Goal: Use online tool/utility: Utilize a website feature to perform a specific function

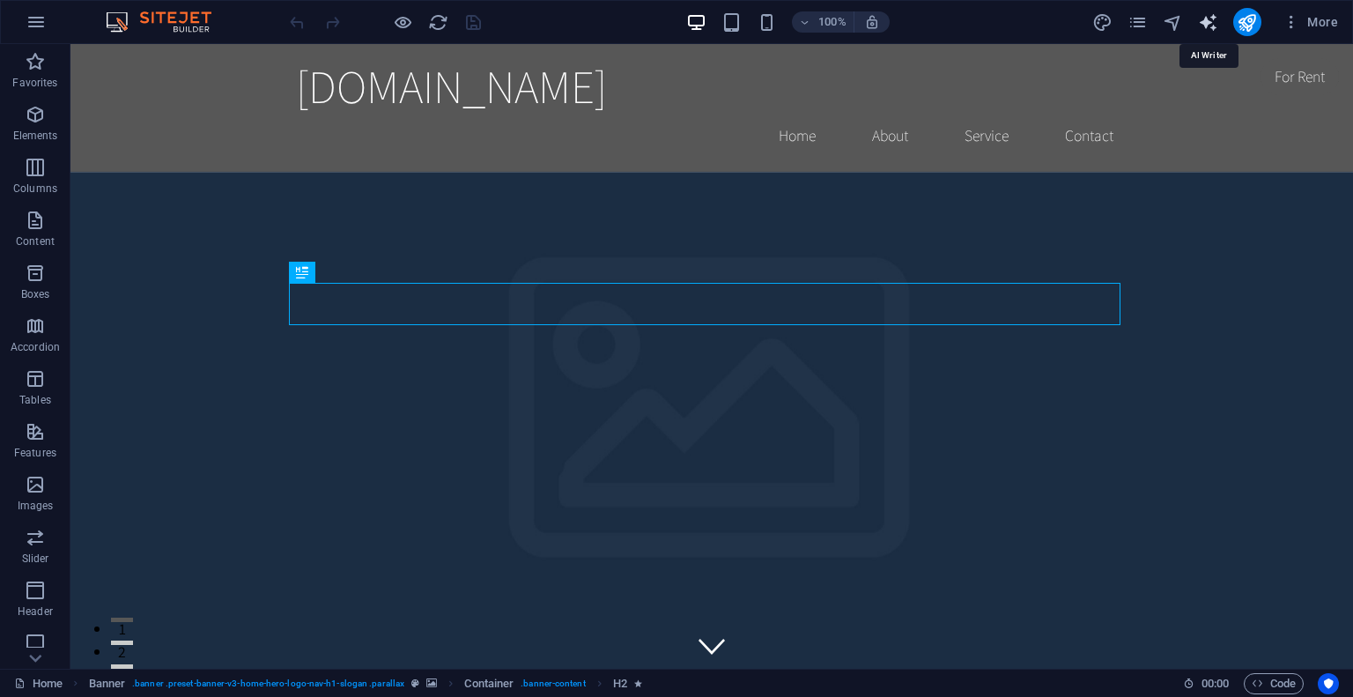
click at [1206, 20] on icon "text_generator" at bounding box center [1208, 22] width 20 height 20
select select "English"
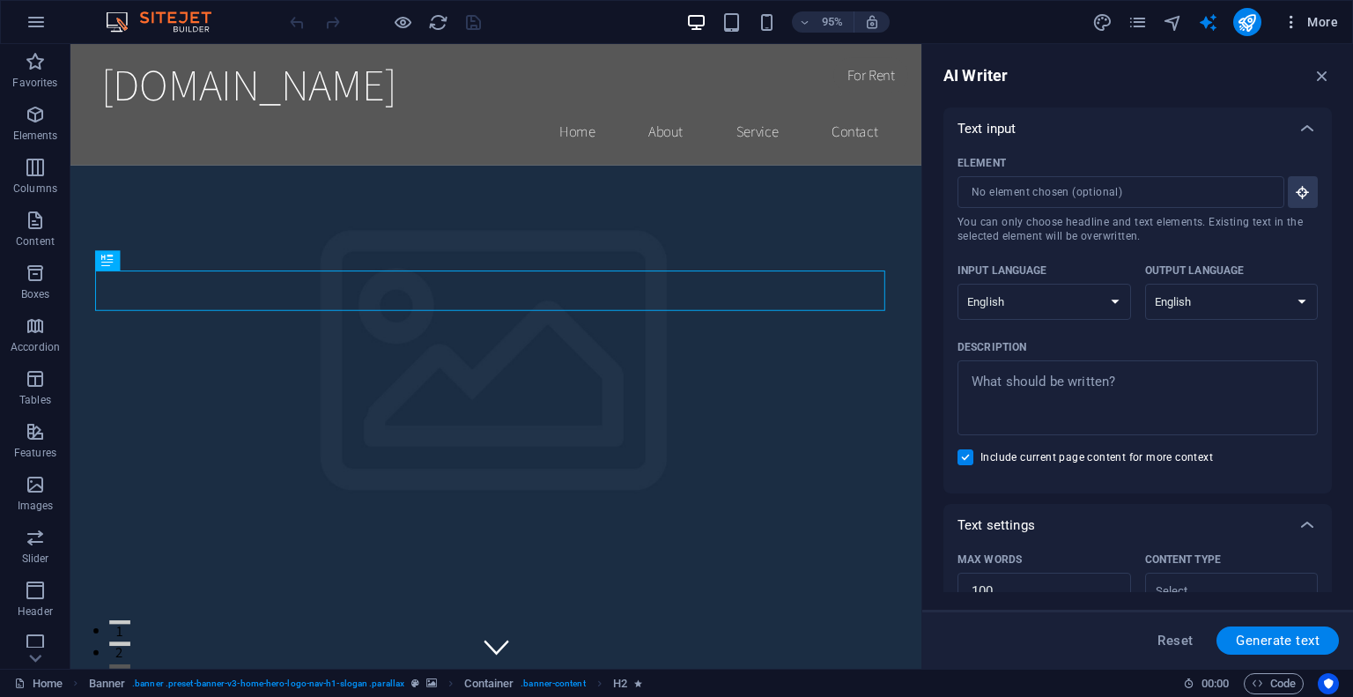
click at [1314, 16] on span "More" at bounding box center [1309, 22] width 55 height 18
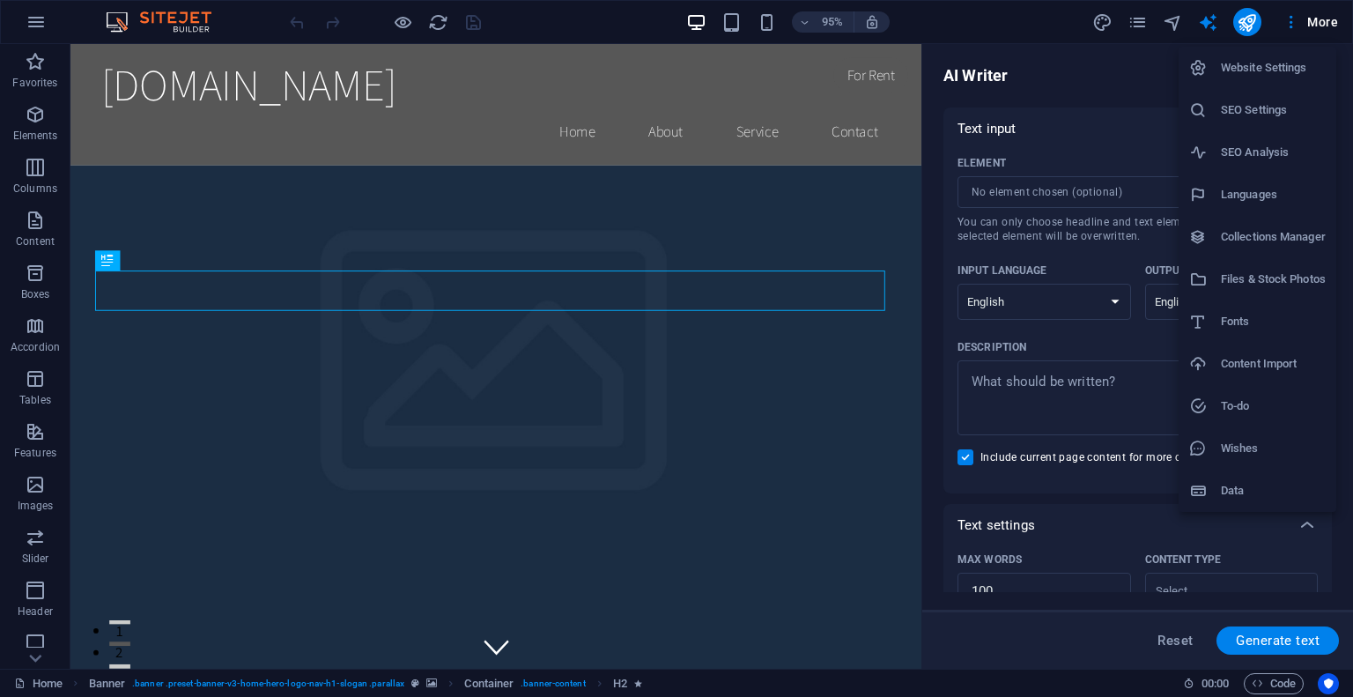
click at [43, 17] on div at bounding box center [676, 348] width 1353 height 697
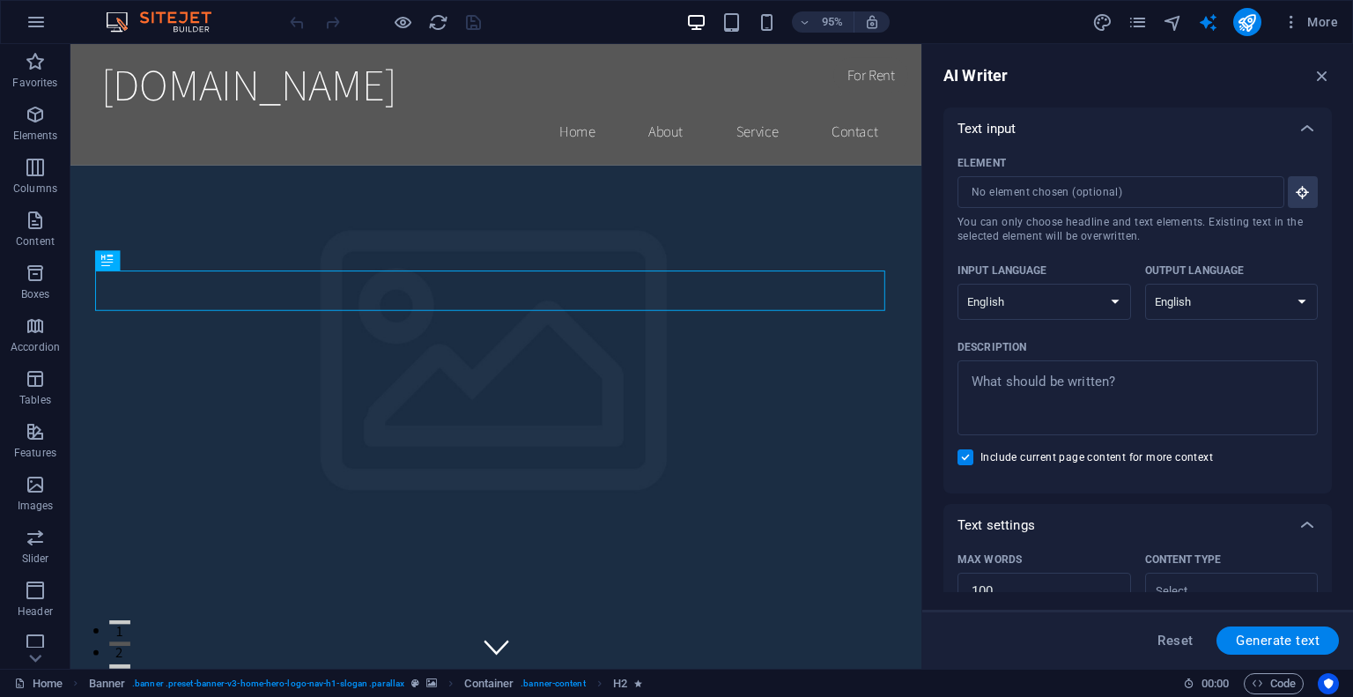
click at [32, 24] on icon "button" at bounding box center [36, 21] width 21 height 21
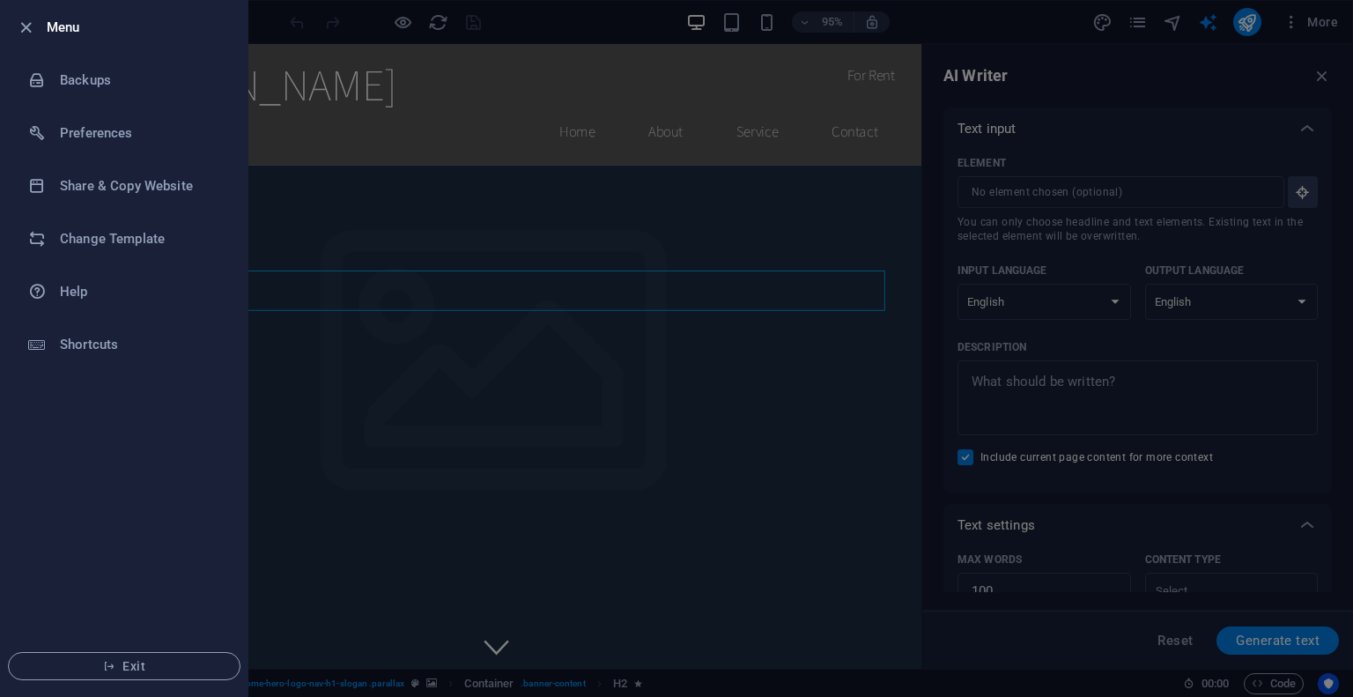
click at [758, 316] on div at bounding box center [676, 348] width 1353 height 697
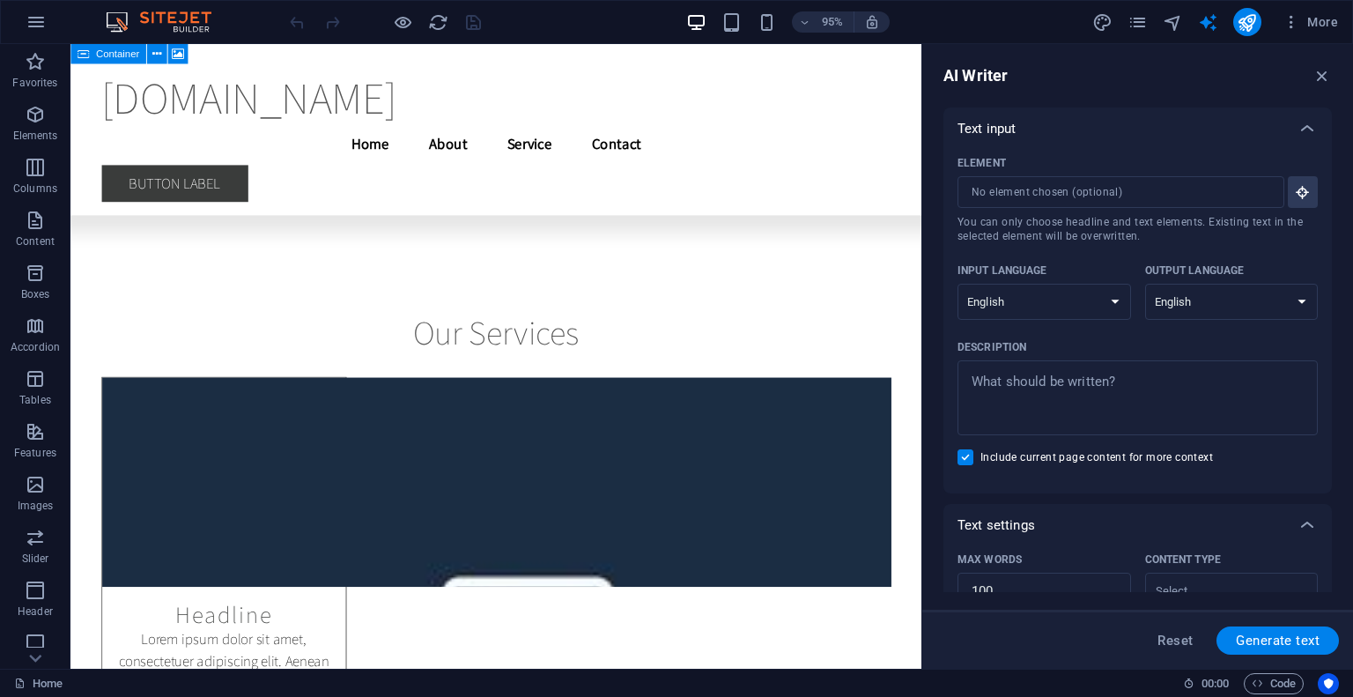
scroll to position [13259, 0]
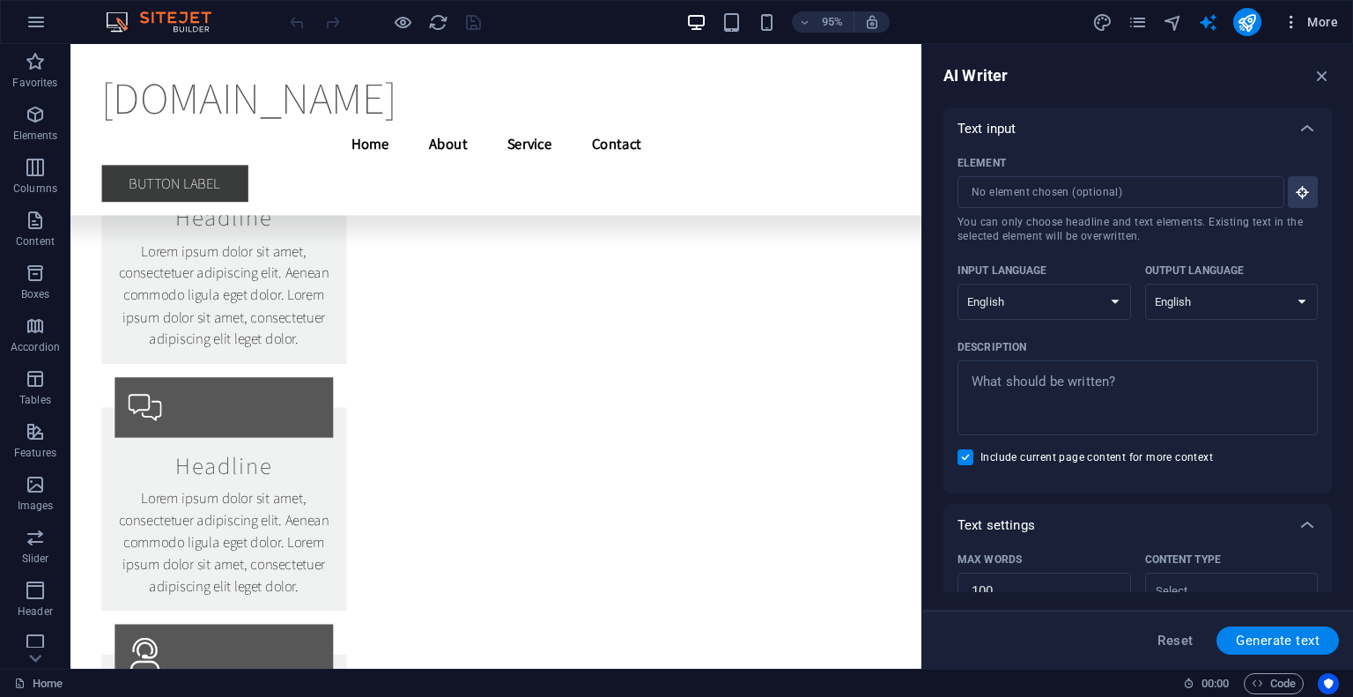
click at [1295, 20] on icon "button" at bounding box center [1291, 22] width 18 height 18
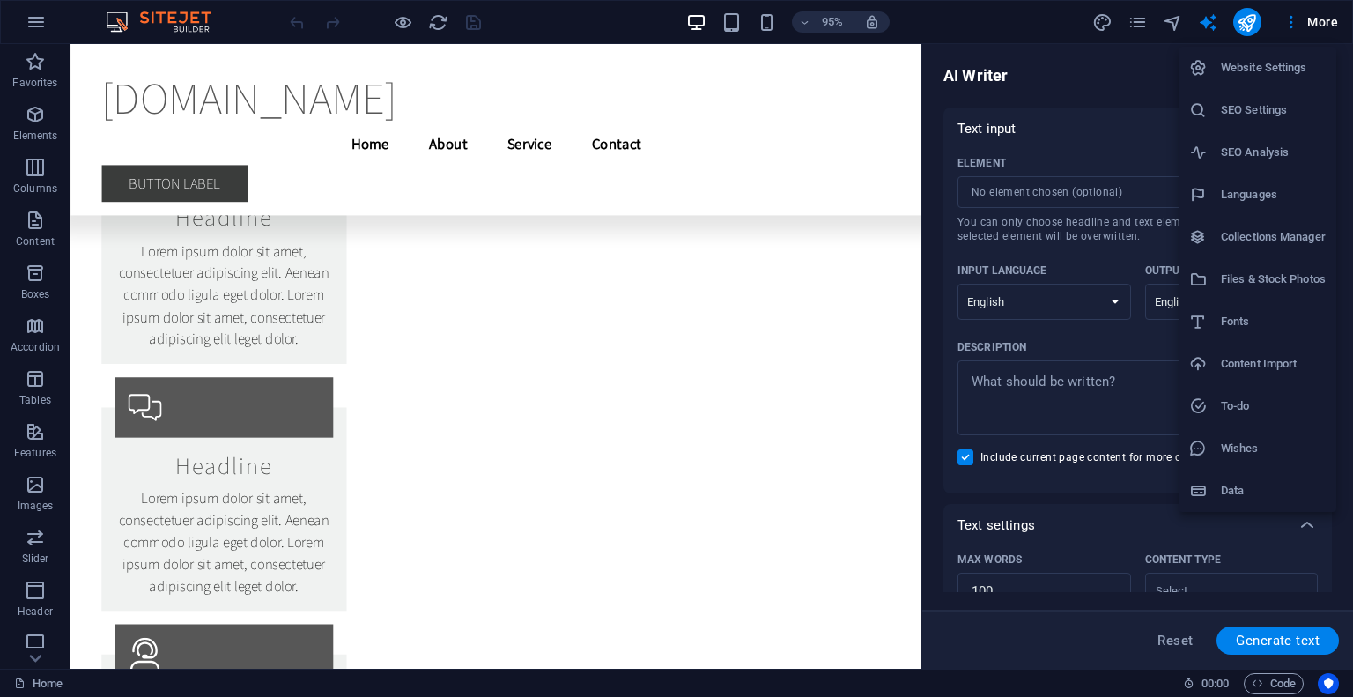
click at [1307, 11] on div at bounding box center [676, 348] width 1353 height 697
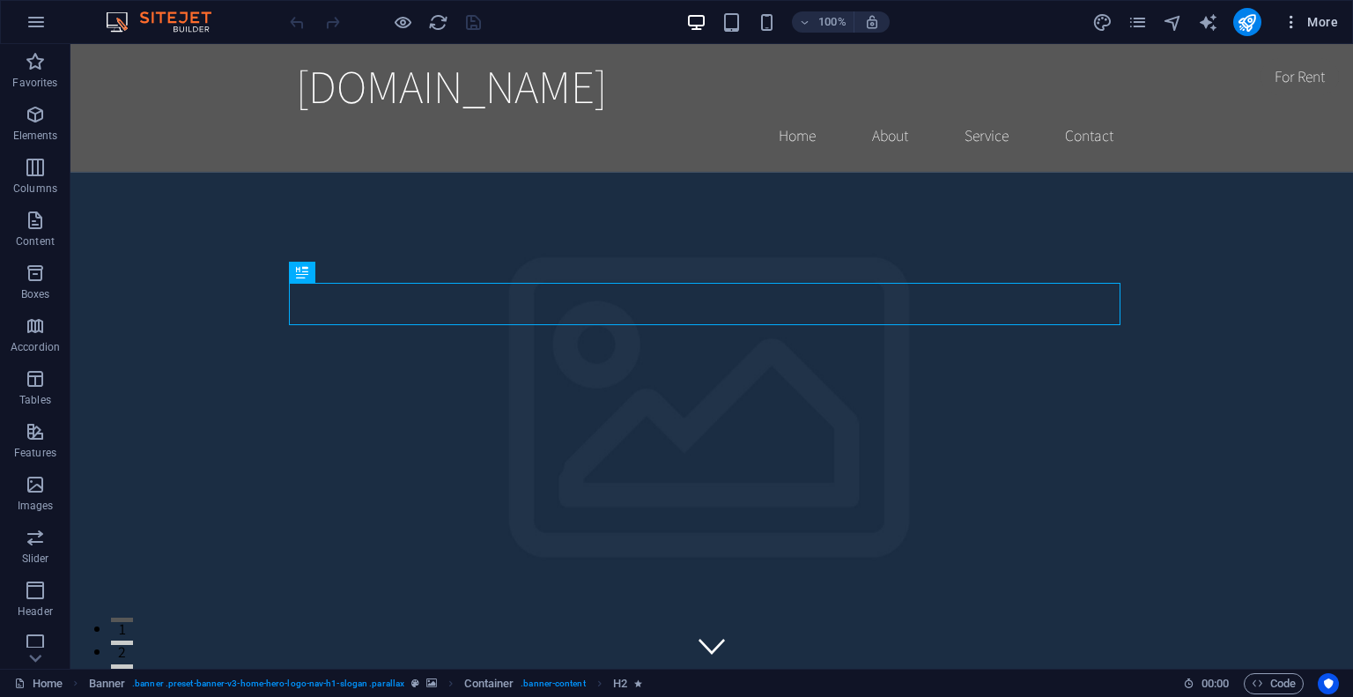
click at [1289, 18] on icon "button" at bounding box center [1291, 22] width 18 height 18
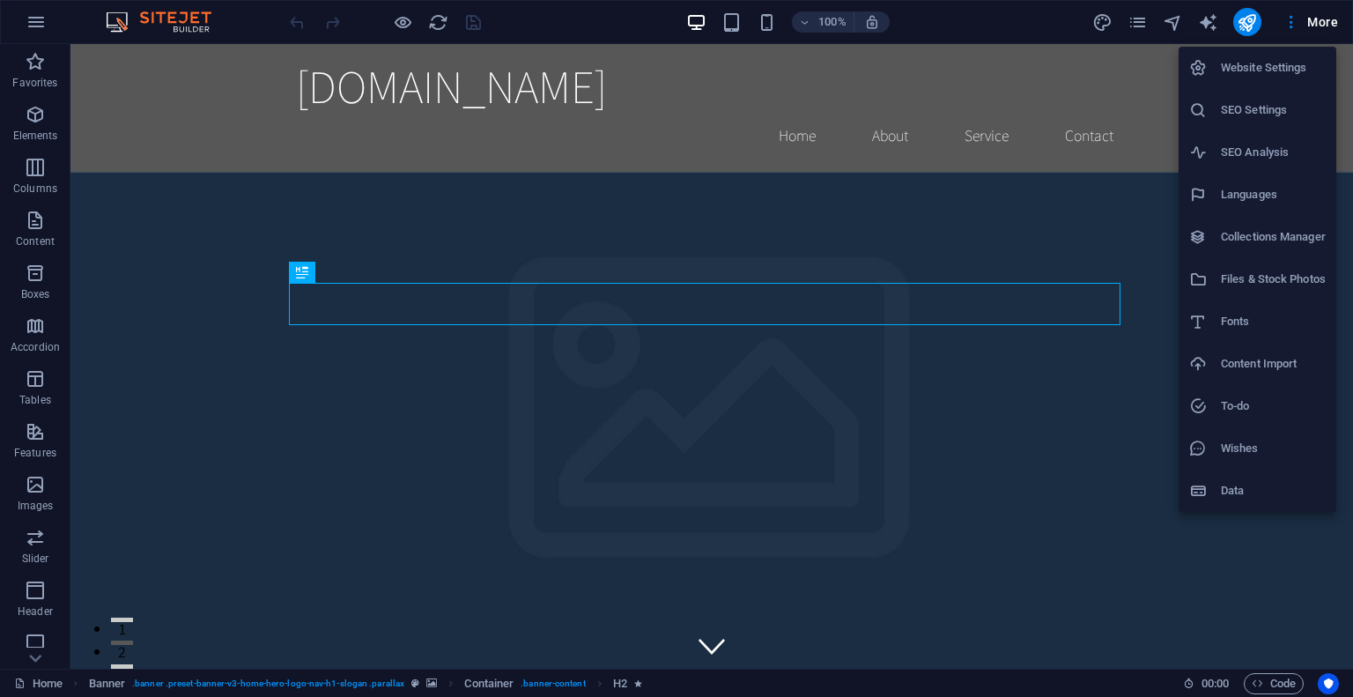
click at [89, 468] on div at bounding box center [676, 348] width 1353 height 697
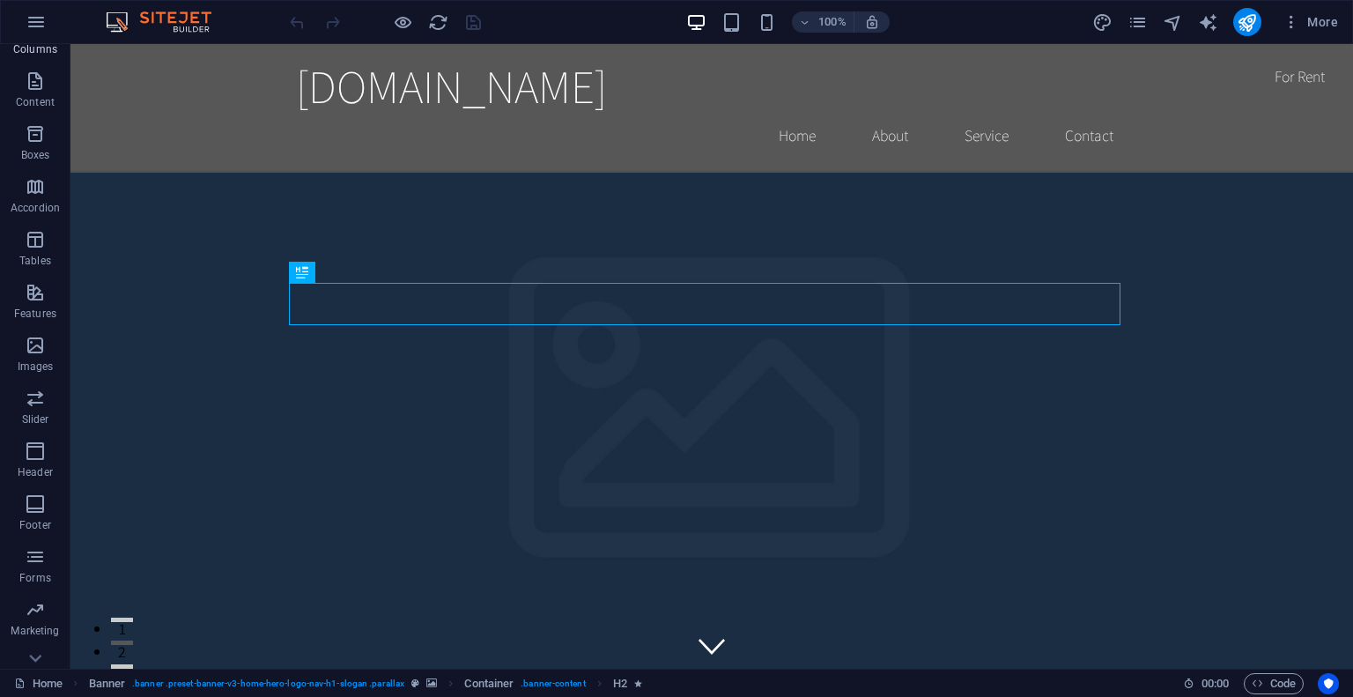
scroll to position [167, 0]
click at [41, 647] on span "Collections" at bounding box center [35, 645] width 70 height 42
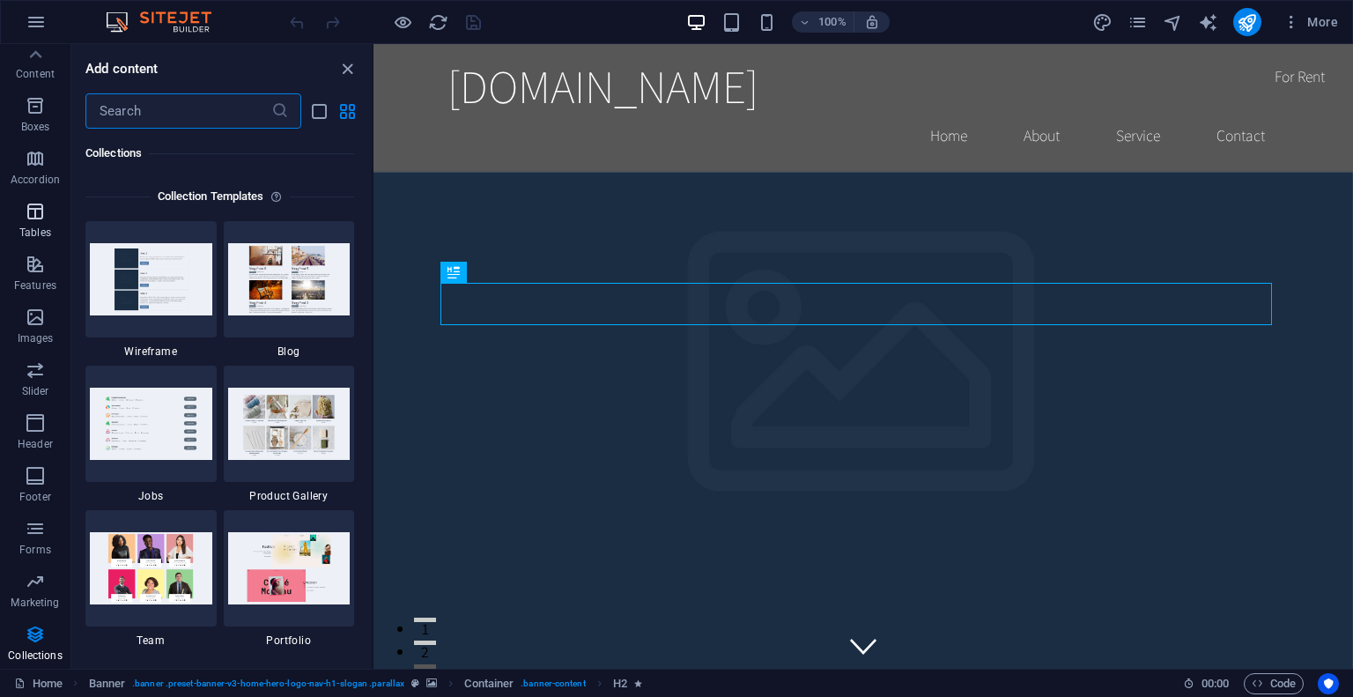
scroll to position [0, 0]
click at [30, 20] on icon "button" at bounding box center [36, 21] width 21 height 21
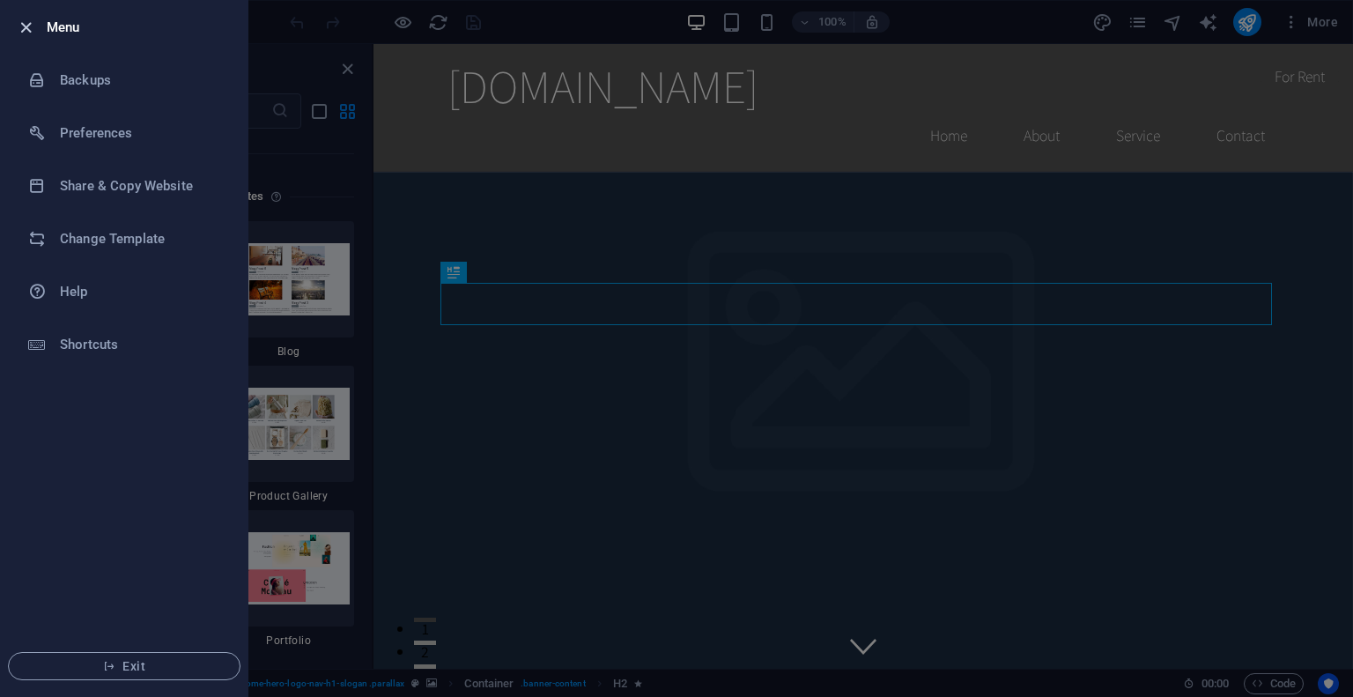
click at [29, 27] on icon "button" at bounding box center [26, 28] width 20 height 20
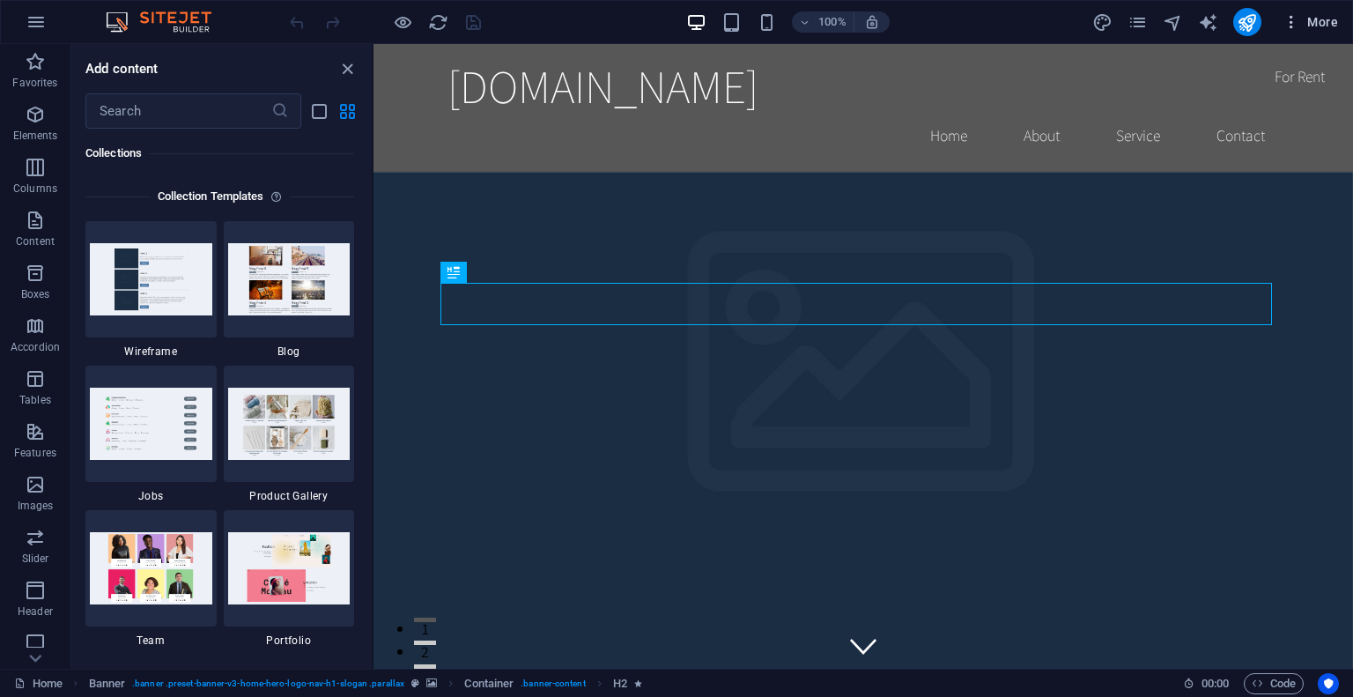
click at [1299, 23] on icon "button" at bounding box center [1291, 22] width 18 height 18
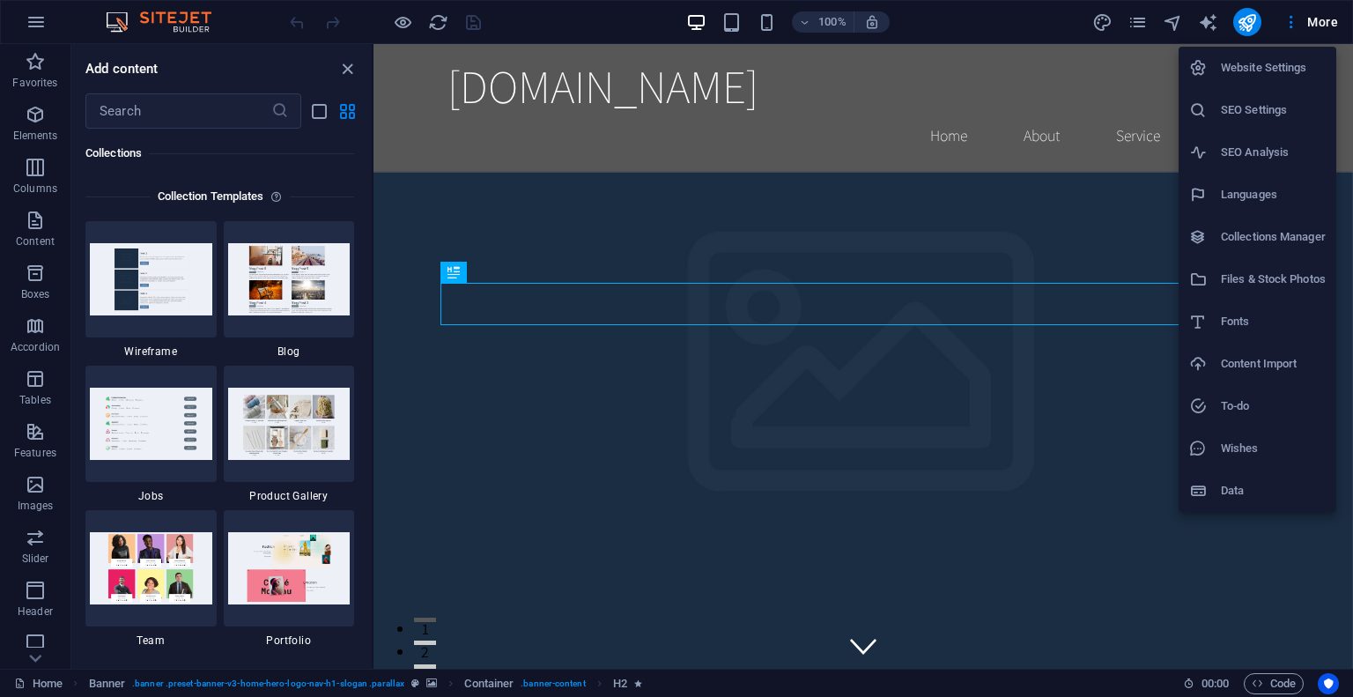
click at [1198, 21] on div at bounding box center [676, 348] width 1353 height 697
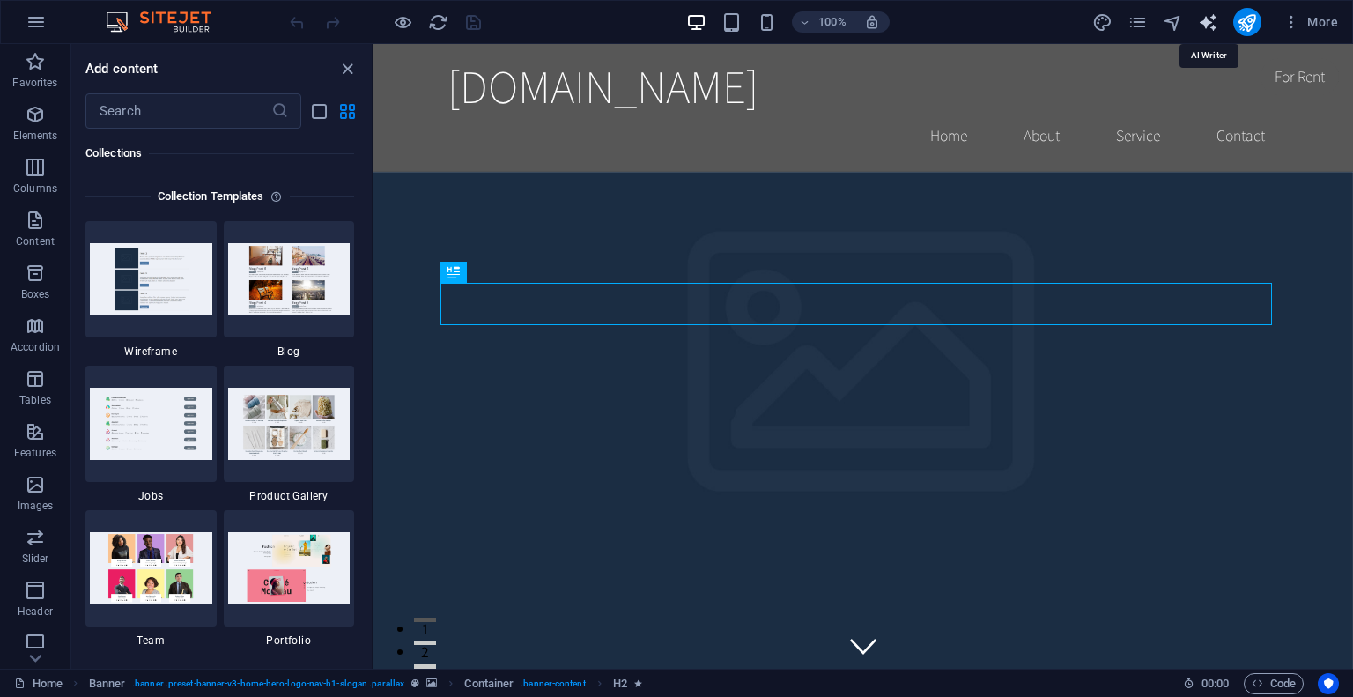
click at [1210, 20] on icon "text_generator" at bounding box center [1208, 22] width 20 height 20
select select "English"
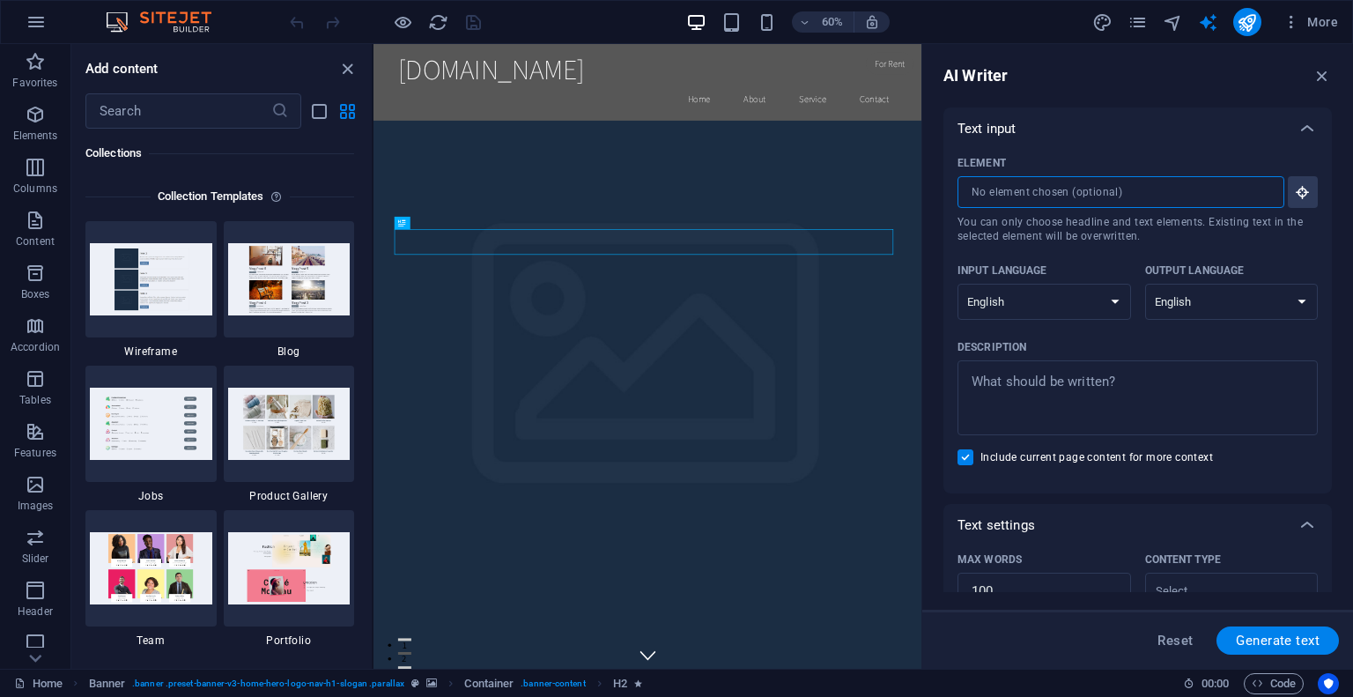
click at [1200, 188] on input "Element ​ You can only choose headline and text elements. Existing text in the …" at bounding box center [1114, 192] width 314 height 32
click at [1045, 225] on span "You can only choose headline and text elements. Existing text in the selected e…" at bounding box center [1137, 229] width 360 height 28
click at [1045, 208] on input "Element ​ You can only choose headline and text elements. Existing text in the …" at bounding box center [1114, 192] width 314 height 32
click at [1088, 228] on span "You can only choose headline and text elements. Existing text in the selected e…" at bounding box center [1137, 229] width 360 height 28
click at [1088, 208] on input "Element ​ You can only choose headline and text elements. Existing text in the …" at bounding box center [1114, 192] width 314 height 32
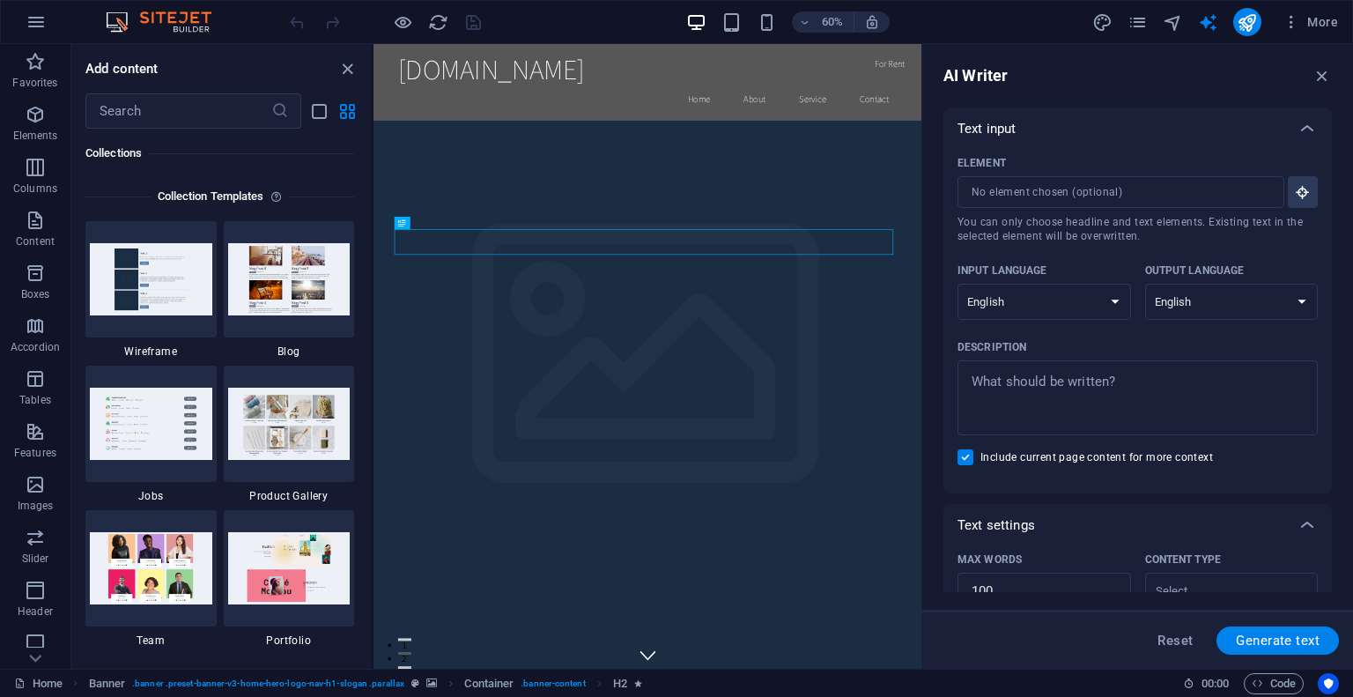
click at [1214, 232] on span "You can only choose headline and text elements. Existing text in the selected e…" at bounding box center [1137, 229] width 360 height 28
click at [1214, 208] on input "Element ​ You can only choose headline and text elements. Existing text in the …" at bounding box center [1114, 192] width 314 height 32
click at [990, 129] on p "Text input" at bounding box center [986, 129] width 58 height 18
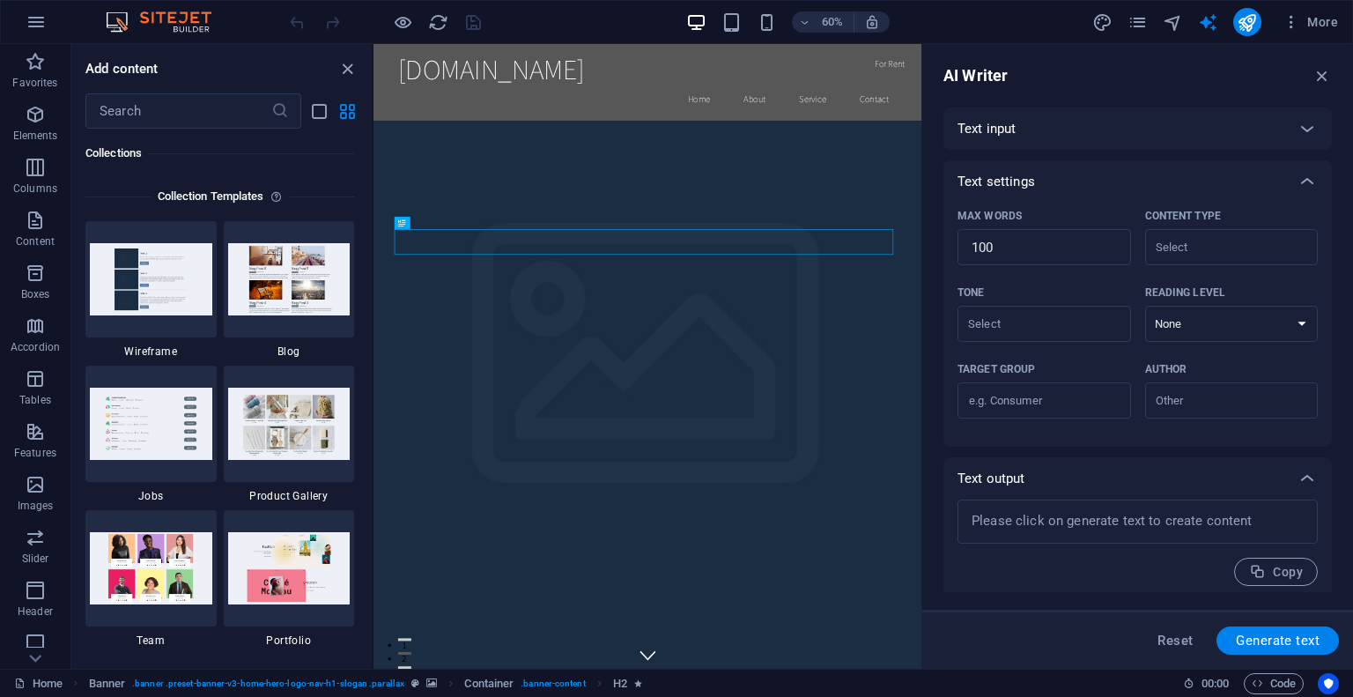
click at [1133, 133] on div "Text input" at bounding box center [1121, 129] width 328 height 18
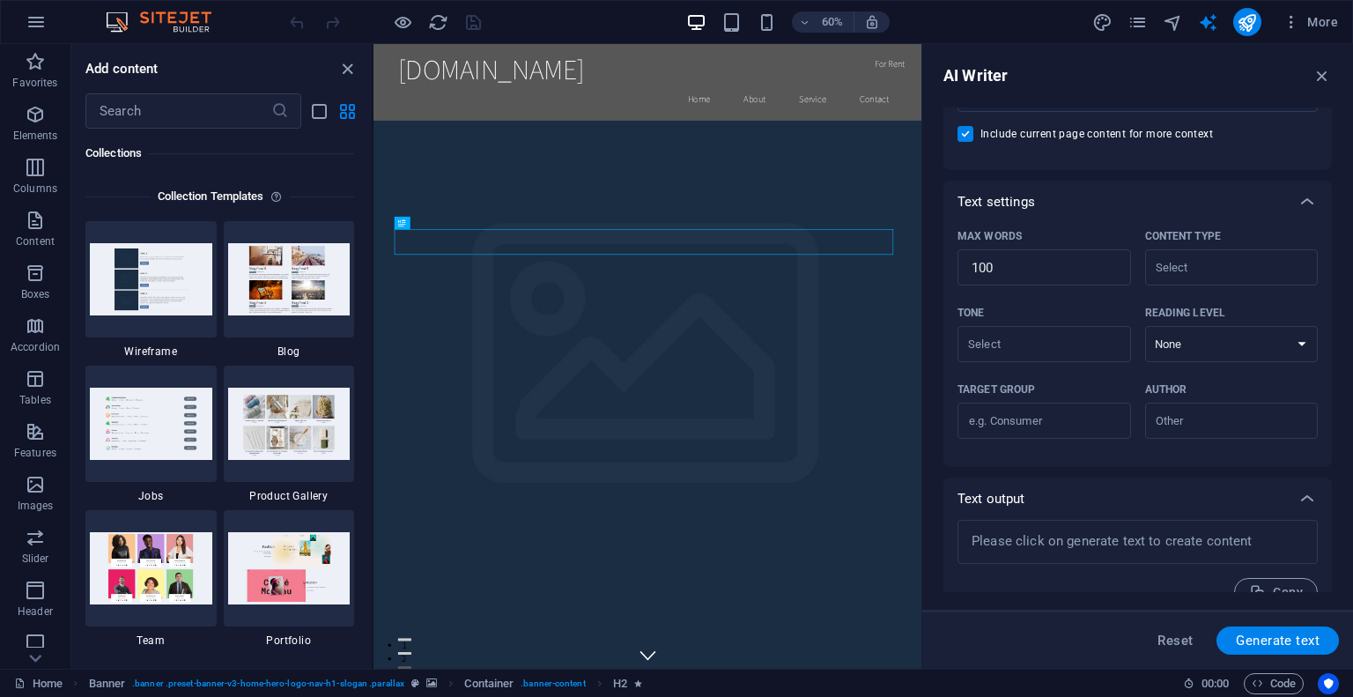
scroll to position [351, 0]
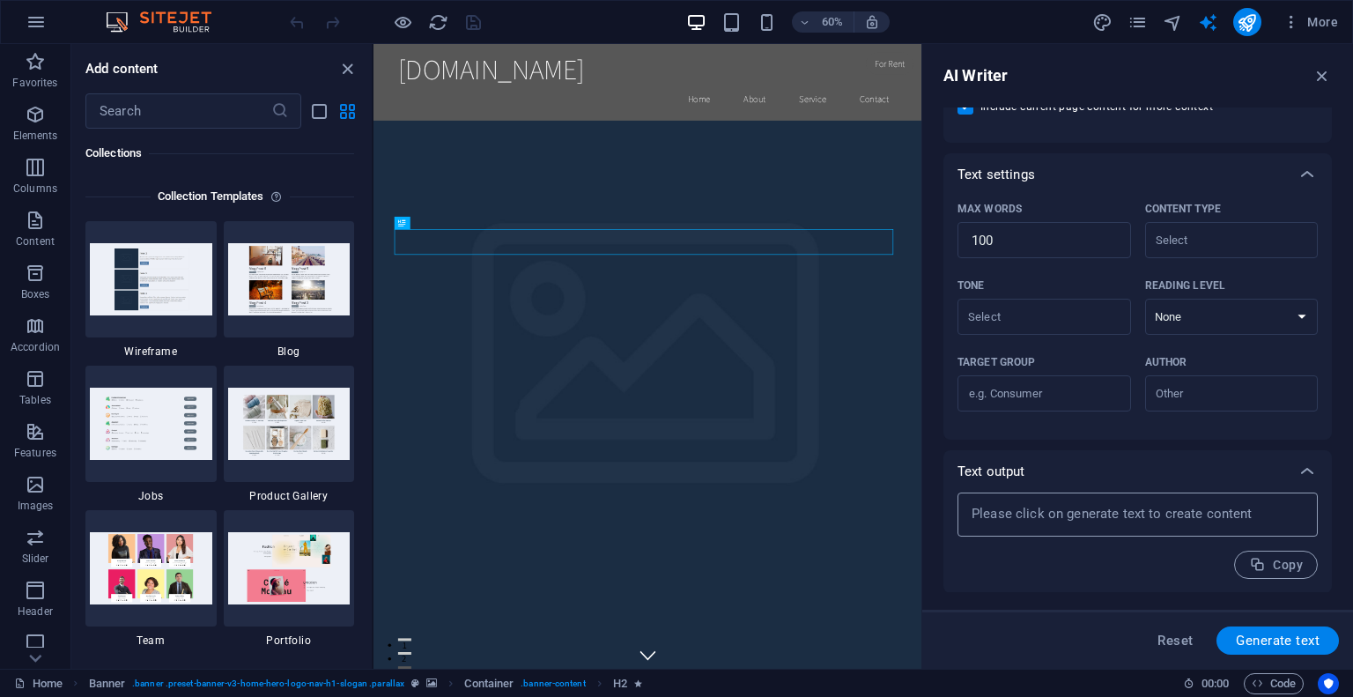
click at [1036, 506] on textarea at bounding box center [1137, 514] width 343 height 26
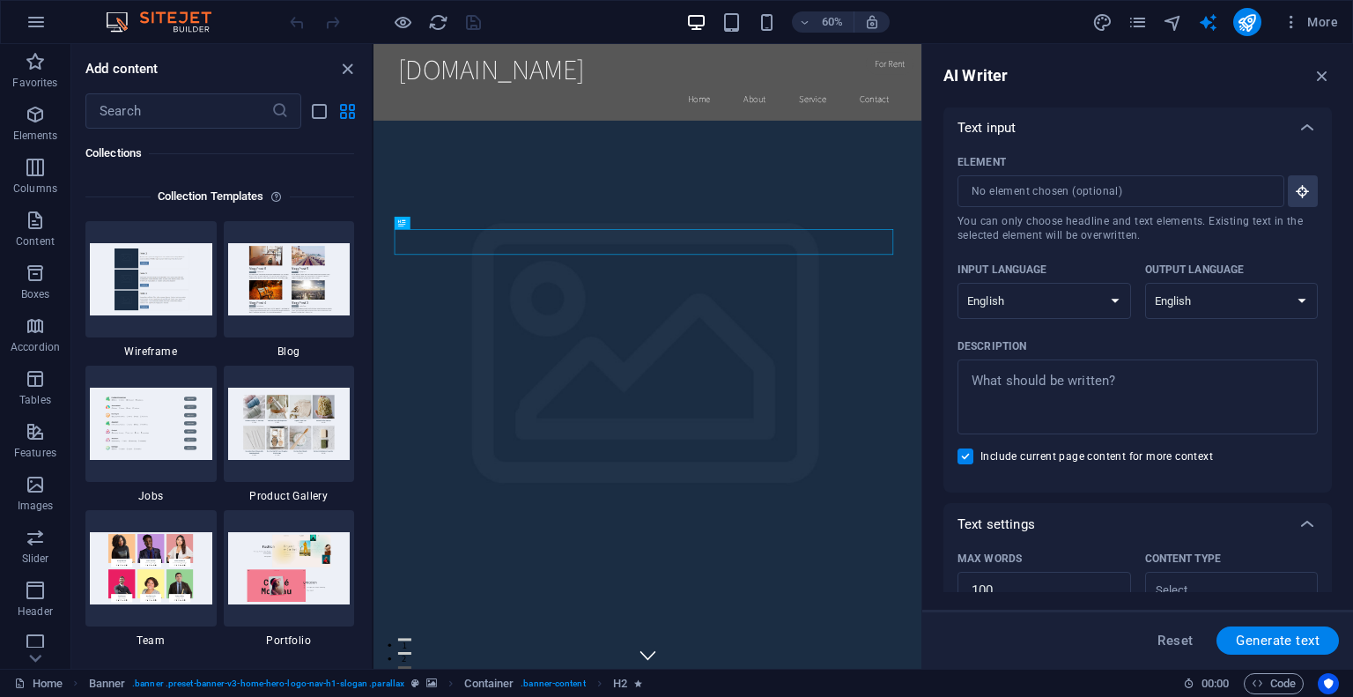
scroll to position [0, 0]
type textarea "x"
click at [240, 203] on h6 "Collection Templates" at bounding box center [211, 196] width 121 height 21
drag, startPoint x: 621, startPoint y: 341, endPoint x: 719, endPoint y: 336, distance: 98.7
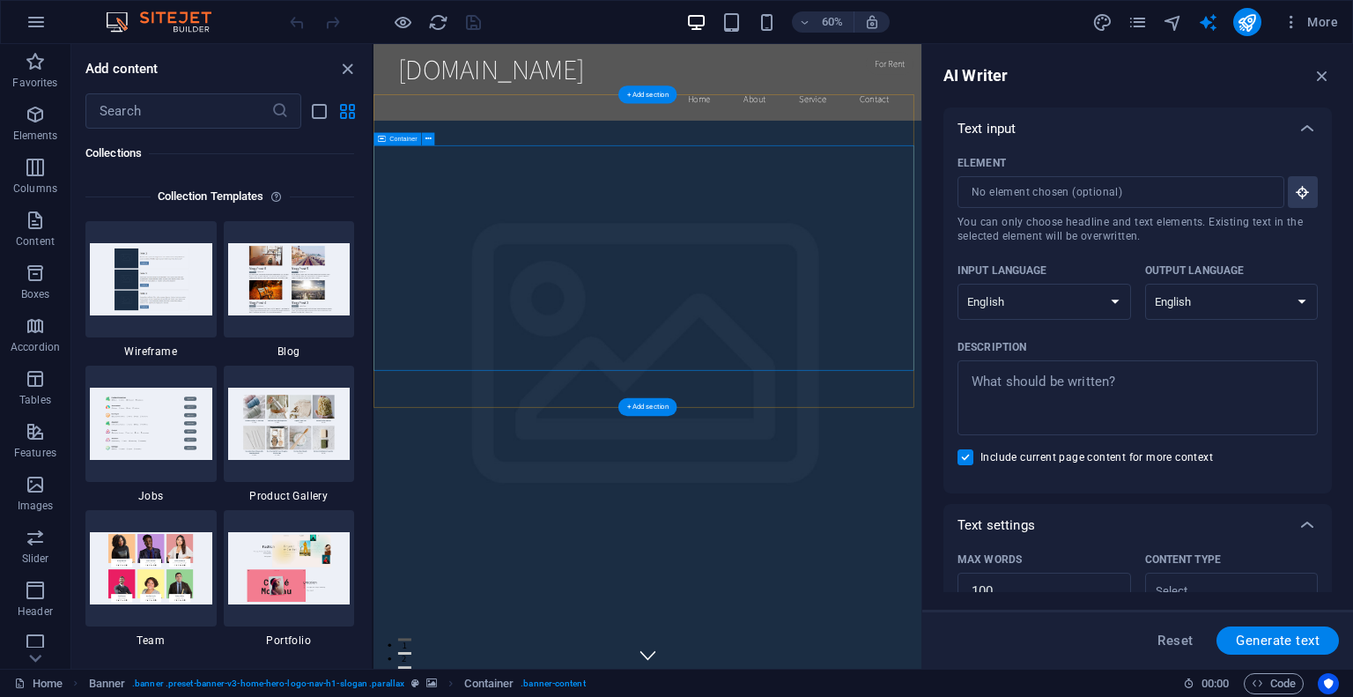
click at [255, 305] on img at bounding box center [289, 278] width 122 height 71
click at [807, 21] on icon "button" at bounding box center [805, 22] width 12 height 11
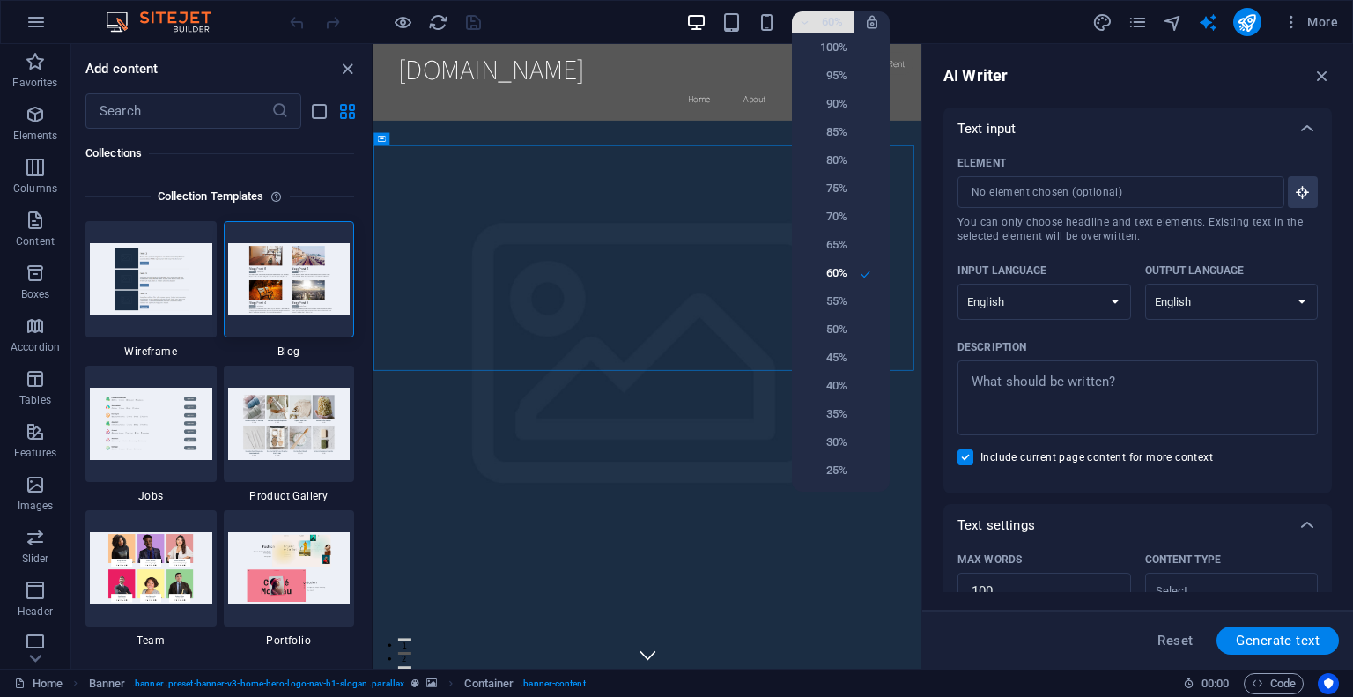
click at [807, 21] on div at bounding box center [676, 348] width 1353 height 697
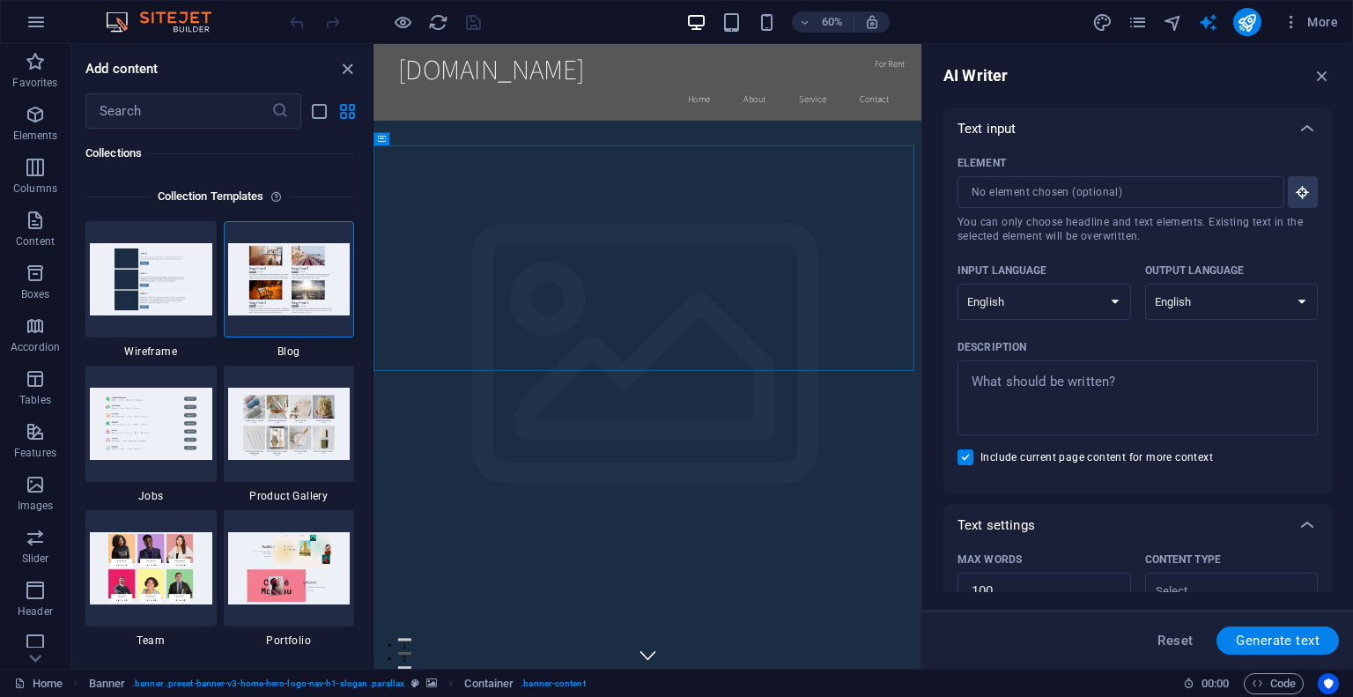
click at [464, 22] on div at bounding box center [384, 22] width 197 height 28
click at [439, 18] on icon "reload" at bounding box center [438, 22] width 20 height 20
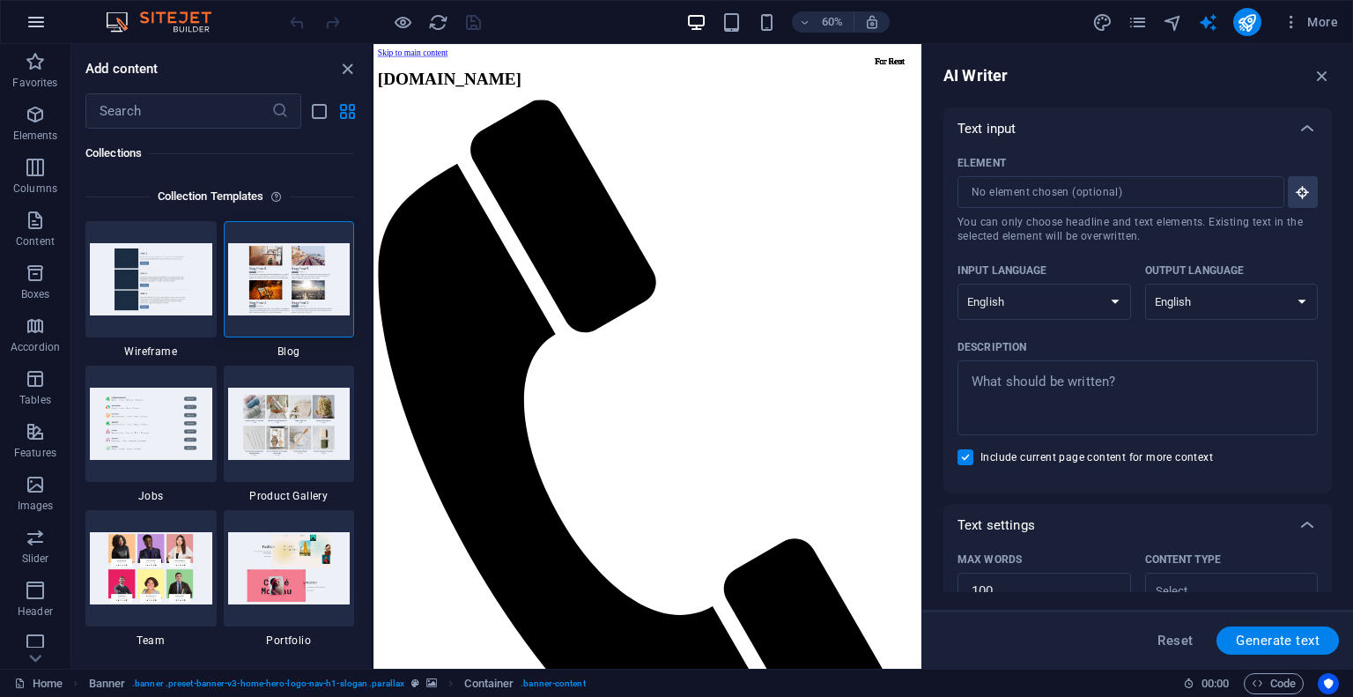
click at [38, 27] on icon "button" at bounding box center [36, 21] width 21 height 21
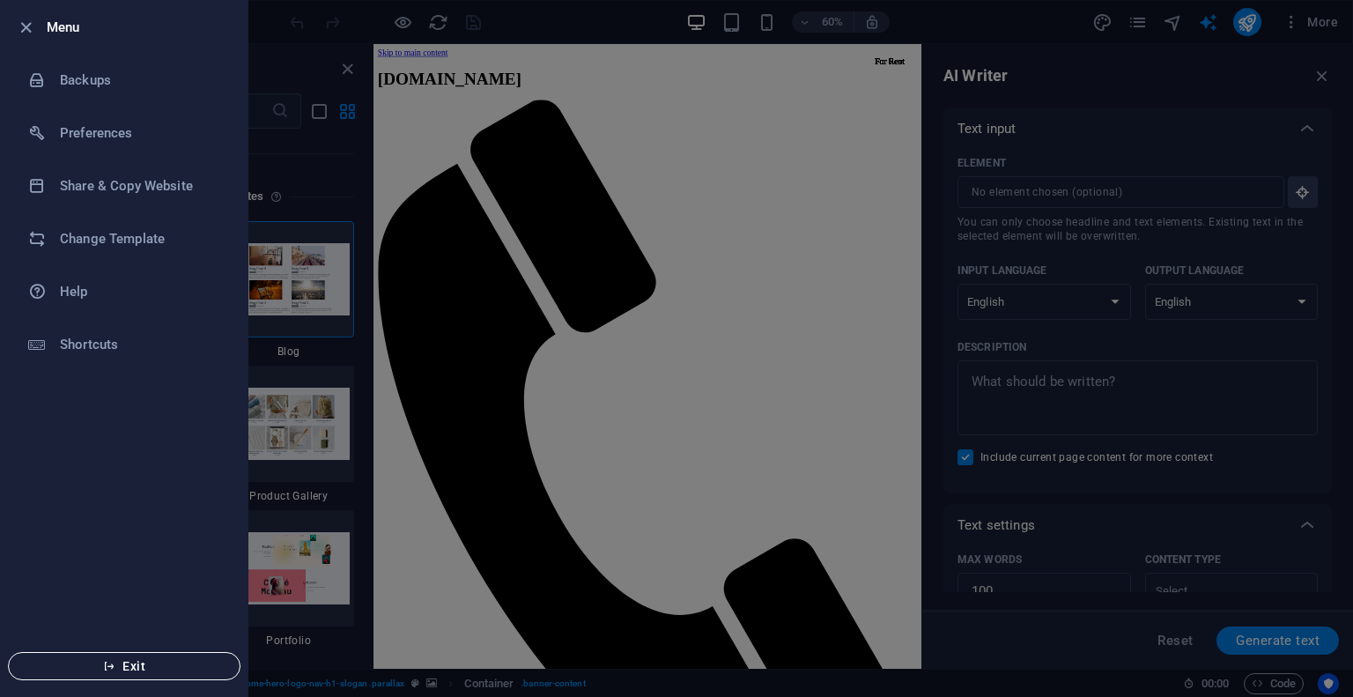
click at [129, 663] on span "Exit" at bounding box center [124, 666] width 203 height 14
